Goal: Information Seeking & Learning: Find specific page/section

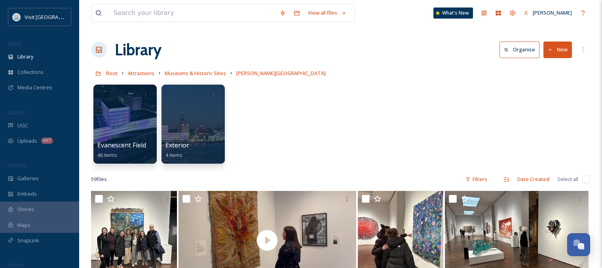
scroll to position [1640, 0]
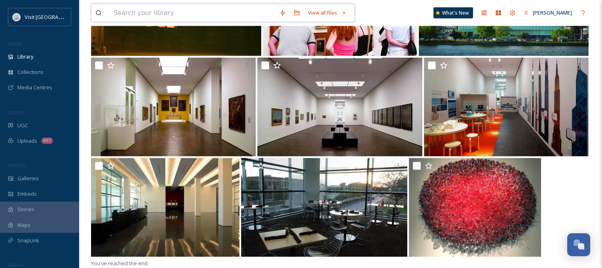
click at [150, 13] on input at bounding box center [193, 12] width 166 height 17
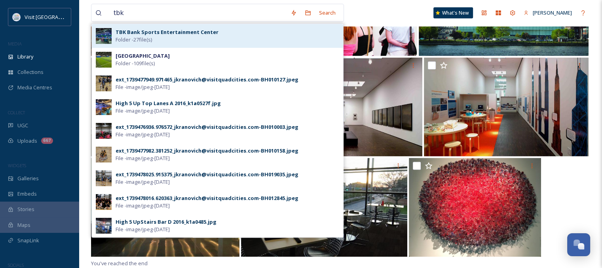
click at [202, 34] on strong "TBK Bank Sports Entertainment Center" at bounding box center [166, 31] width 103 height 7
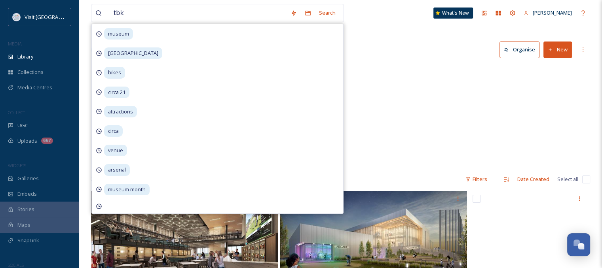
click at [378, 79] on div "Root Attractions TBK Bank Sports Entertainment Center" at bounding box center [340, 73] width 499 height 15
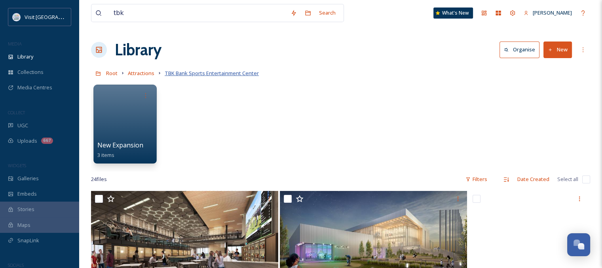
click at [213, 74] on span "TBK Bank Sports Entertainment Center" at bounding box center [212, 73] width 94 height 7
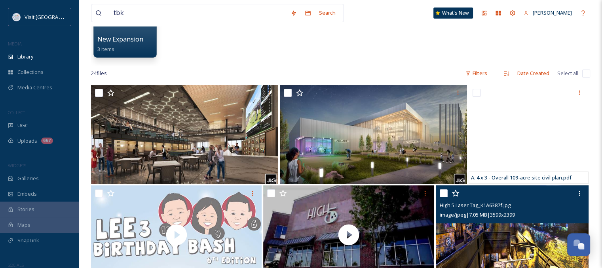
scroll to position [103, 0]
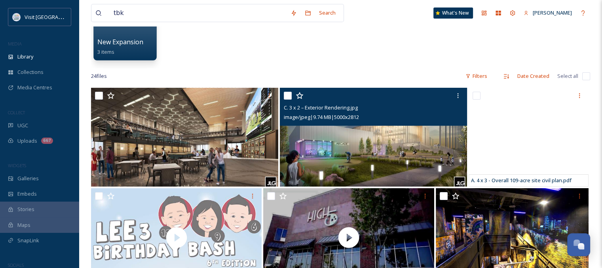
click at [426, 140] on img at bounding box center [373, 137] width 187 height 99
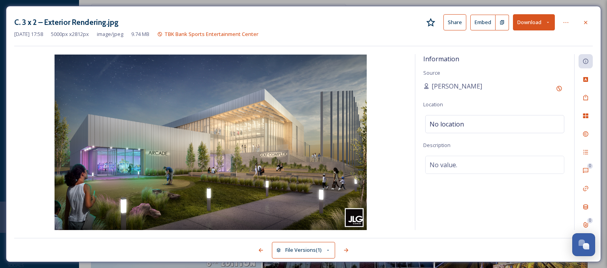
click at [587, 13] on div "C. 3 x 2 – Exterior Rendering.jpg Share Embed Download [DATE] 17:58 5000 px x 2…" at bounding box center [304, 134] width 596 height 256
click at [587, 18] on div at bounding box center [586, 22] width 14 height 14
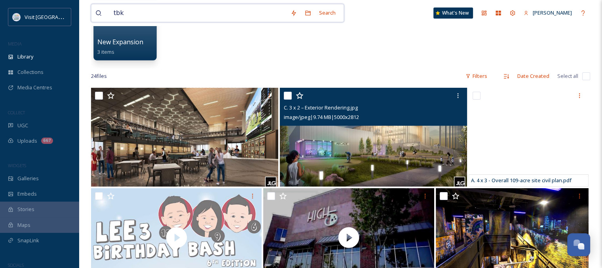
click at [151, 13] on input "tbk" at bounding box center [198, 12] width 177 height 17
type input "t"
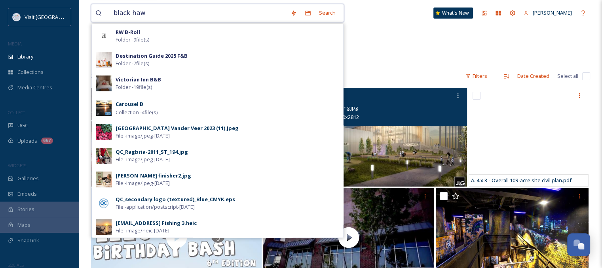
type input "black hawk"
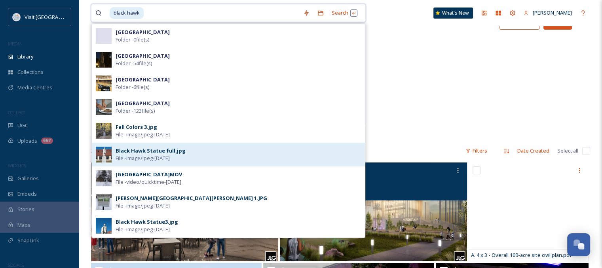
scroll to position [24, 0]
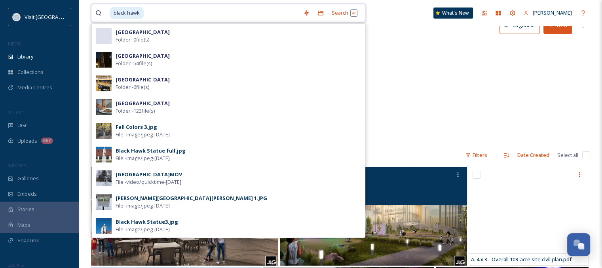
click at [154, 12] on input at bounding box center [221, 12] width 155 height 17
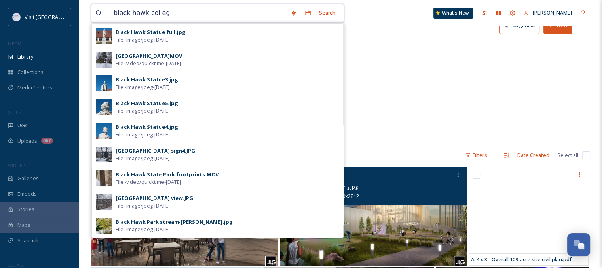
type input "[GEOGRAPHIC_DATA]"
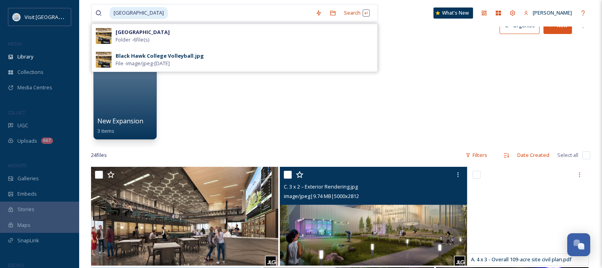
click at [149, 37] on span "Folder - 6 file(s)" at bounding box center [132, 40] width 34 height 8
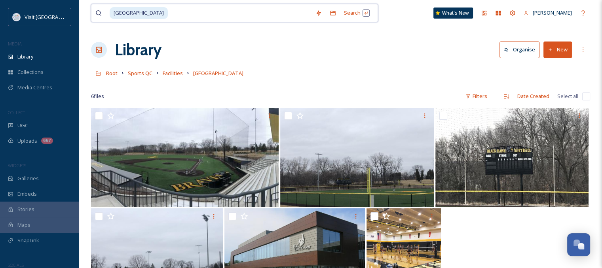
click at [229, 18] on input at bounding box center [239, 12] width 143 height 17
type input "b"
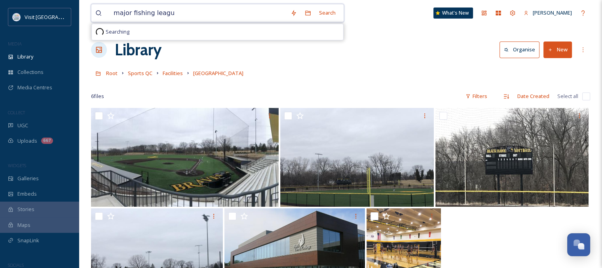
type input "major fishing league"
click at [165, 11] on div "major fishing league" at bounding box center [210, 12] width 201 height 17
drag, startPoint x: 128, startPoint y: 13, endPoint x: 106, endPoint y: 17, distance: 22.0
click at [106, 17] on div "major fishing league" at bounding box center [202, 12] width 215 height 17
drag, startPoint x: 130, startPoint y: 14, endPoint x: 143, endPoint y: 9, distance: 14.1
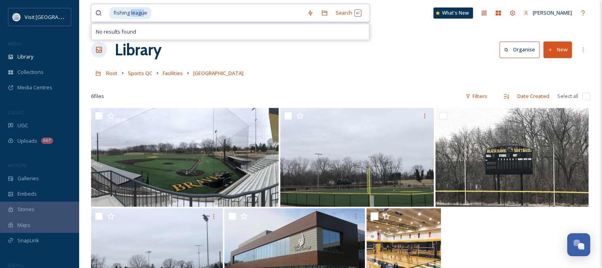
click at [143, 9] on span "fishing league" at bounding box center [131, 12] width 42 height 11
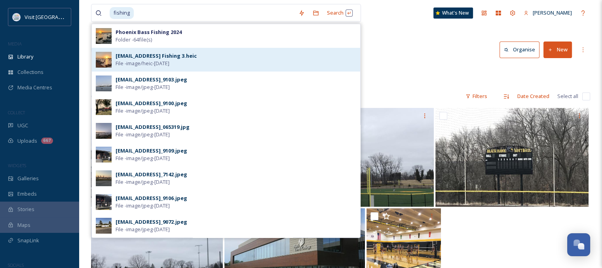
click at [179, 56] on div "[EMAIL_ADDRESS] Fishing 3.heic" at bounding box center [155, 56] width 81 height 8
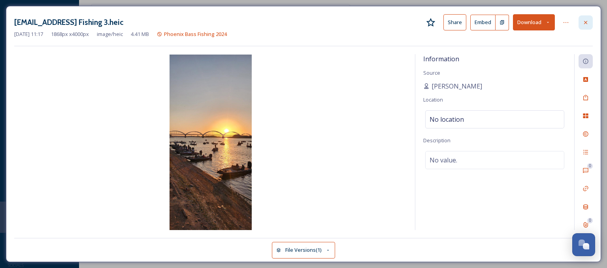
click at [588, 23] on icon at bounding box center [586, 22] width 6 height 6
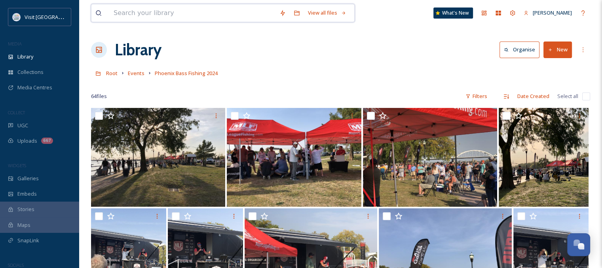
click at [181, 8] on input at bounding box center [193, 12] width 166 height 17
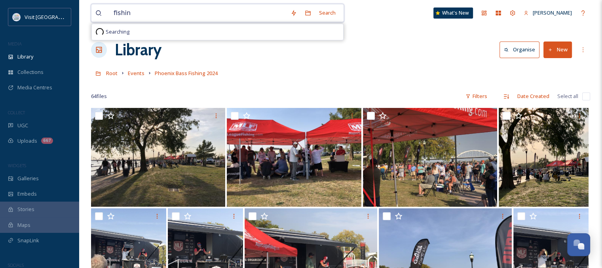
type input "fishing"
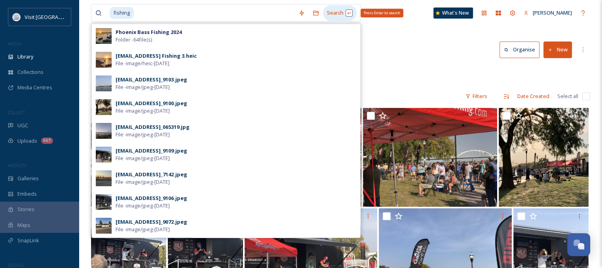
click at [337, 10] on div "Search Press Enter to search" at bounding box center [340, 12] width 34 height 15
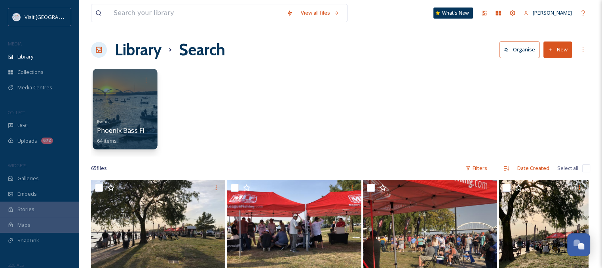
click at [140, 108] on div at bounding box center [125, 109] width 64 height 81
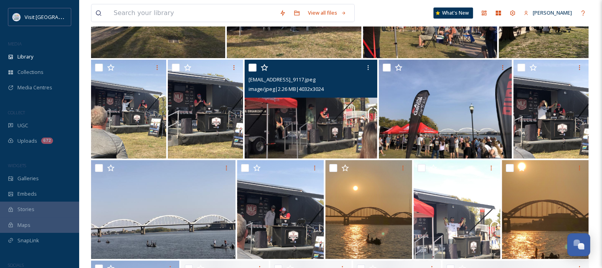
scroll to position [158, 0]
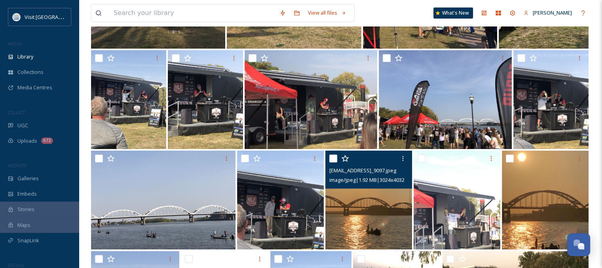
click at [365, 183] on span "image/jpeg | 1.92 MB | 3024 x 4032" at bounding box center [366, 179] width 75 height 7
click at [365, 180] on span "image/jpeg | 1.92 MB | 3024 x 4032" at bounding box center [366, 179] width 75 height 7
click at [346, 209] on img at bounding box center [368, 200] width 87 height 99
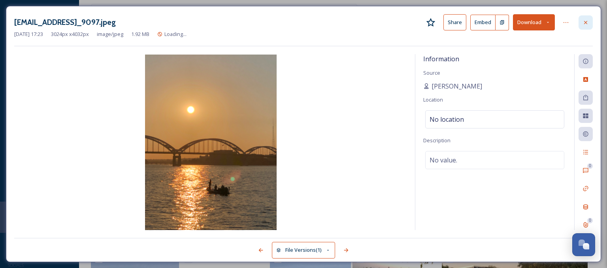
click at [582, 23] on div at bounding box center [586, 22] width 14 height 14
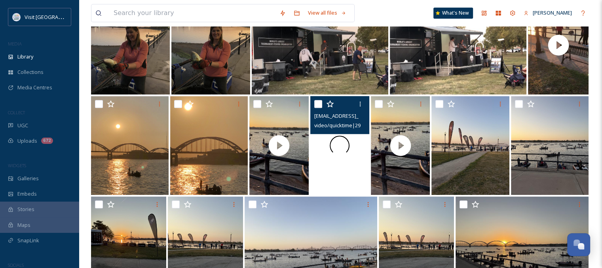
scroll to position [554, 0]
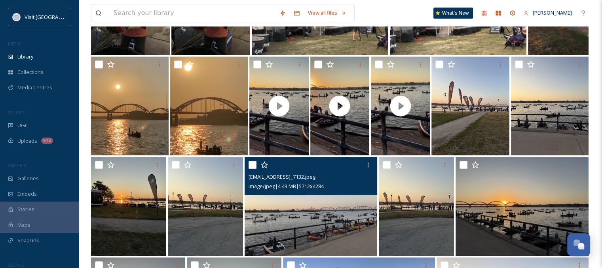
click at [331, 211] on img at bounding box center [310, 206] width 133 height 99
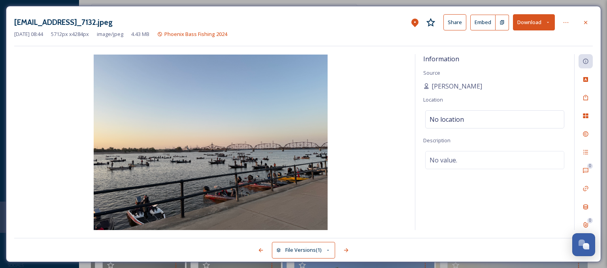
click at [586, 20] on icon at bounding box center [586, 22] width 6 height 6
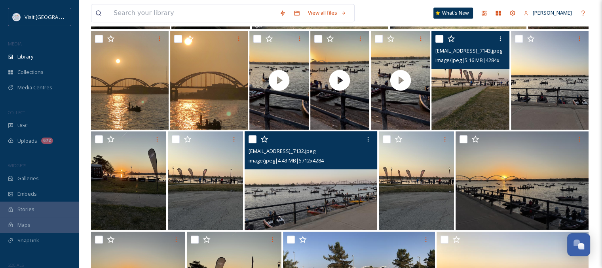
scroll to position [593, 0]
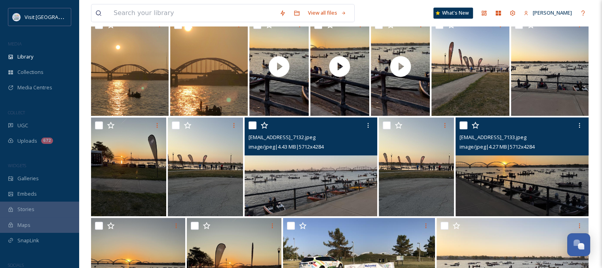
drag, startPoint x: 506, startPoint y: 174, endPoint x: 495, endPoint y: 168, distance: 12.6
click at [495, 168] on img at bounding box center [521, 166] width 133 height 99
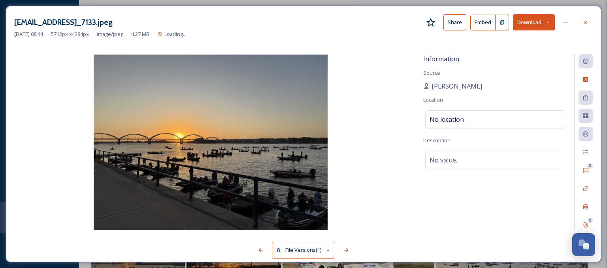
click at [495, 168] on div "No value." at bounding box center [495, 160] width 139 height 18
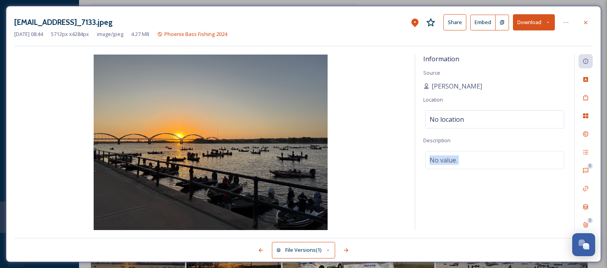
click at [528, 23] on button "Download" at bounding box center [534, 22] width 42 height 16
click at [316, 107] on img at bounding box center [210, 143] width 393 height 176
click at [545, 25] on button "Download" at bounding box center [534, 22] width 42 height 16
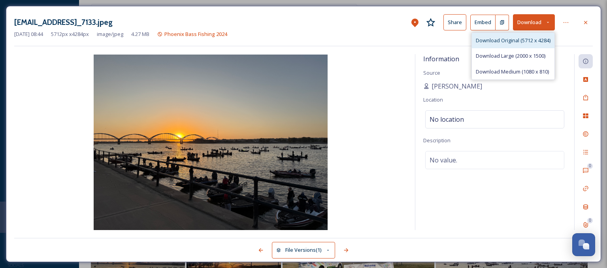
click at [530, 41] on span "Download Original (5712 x 4284)" at bounding box center [513, 41] width 75 height 8
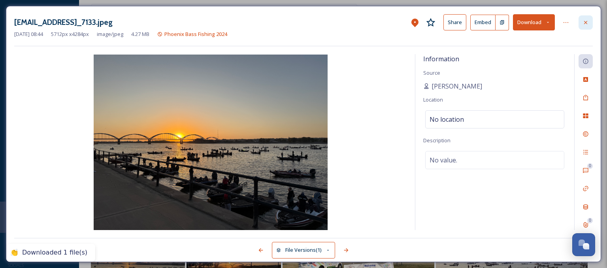
click at [584, 20] on icon at bounding box center [586, 22] width 6 height 6
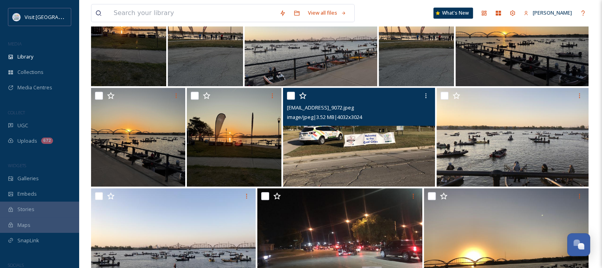
scroll to position [802, 0]
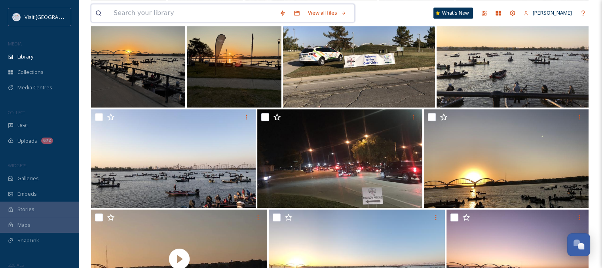
click at [210, 13] on input at bounding box center [193, 12] width 166 height 17
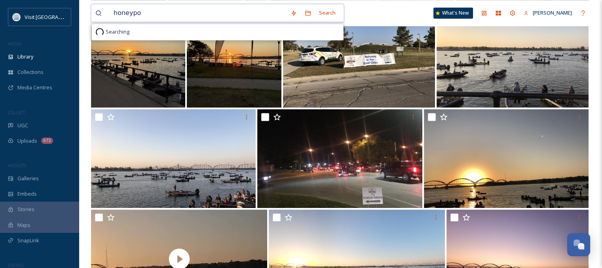
type input "honeypot"
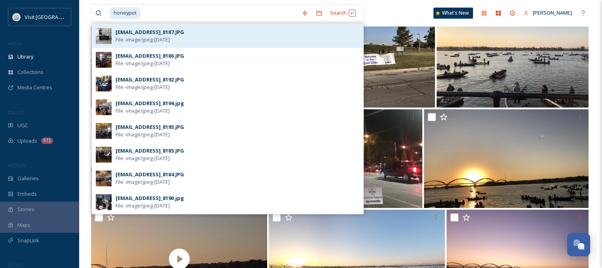
click at [167, 38] on span "File - image/jpeg - Feb 18 2025" at bounding box center [142, 40] width 54 height 8
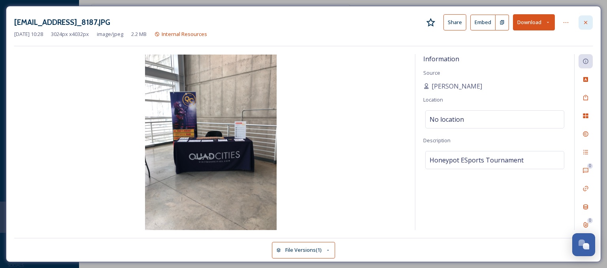
click at [586, 19] on icon at bounding box center [586, 22] width 6 height 6
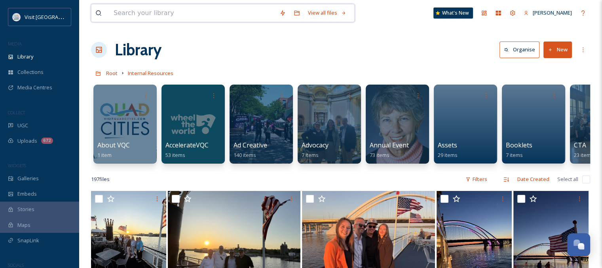
click at [182, 18] on input at bounding box center [193, 12] width 166 height 17
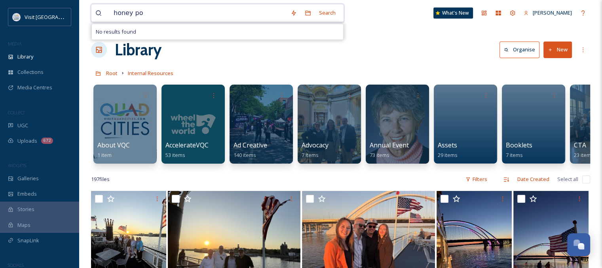
type input "honey pot"
click at [127, 17] on span "honey pot" at bounding box center [126, 12] width 32 height 11
drag, startPoint x: 128, startPoint y: 12, endPoint x: 140, endPoint y: 11, distance: 12.0
click at [140, 11] on span "honey pot" at bounding box center [126, 12] width 32 height 11
drag, startPoint x: 127, startPoint y: 11, endPoint x: 106, endPoint y: 15, distance: 21.7
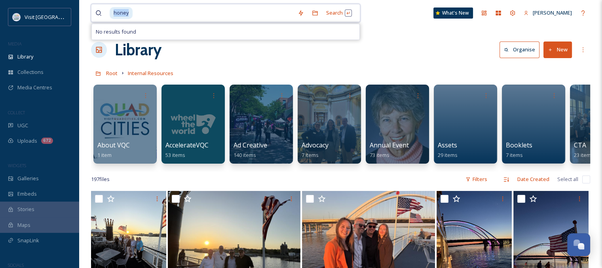
click at [106, 15] on div "honey" at bounding box center [194, 12] width 198 height 17
